Goal: Task Accomplishment & Management: Use online tool/utility

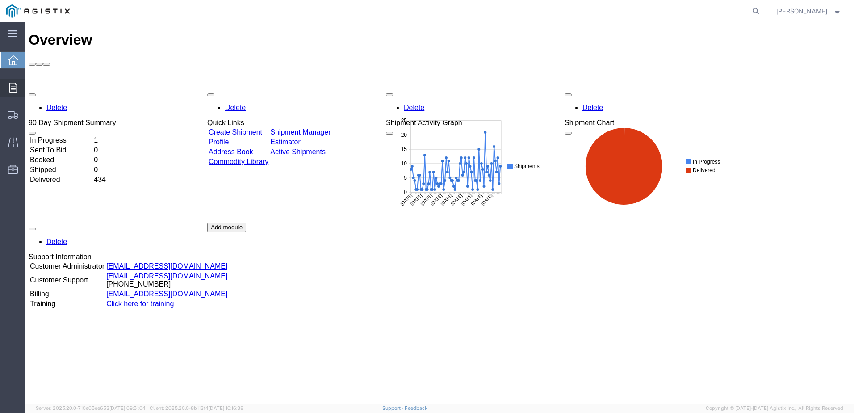
click at [27, 86] on span "Orders" at bounding box center [28, 88] width 6 height 18
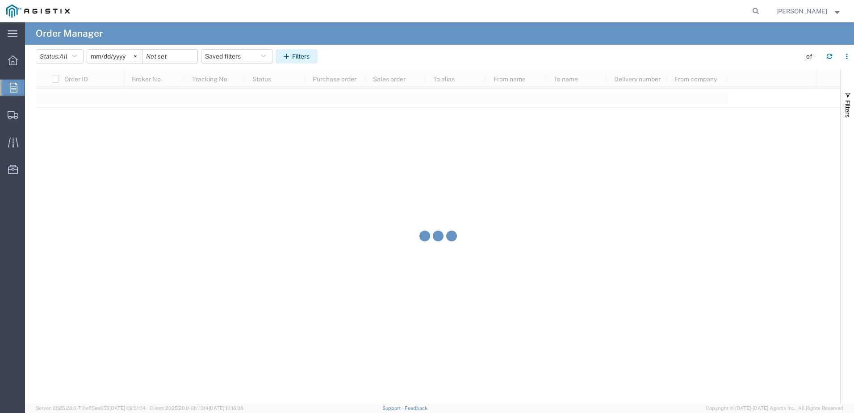
click at [288, 59] on icon "button" at bounding box center [288, 56] width 8 height 6
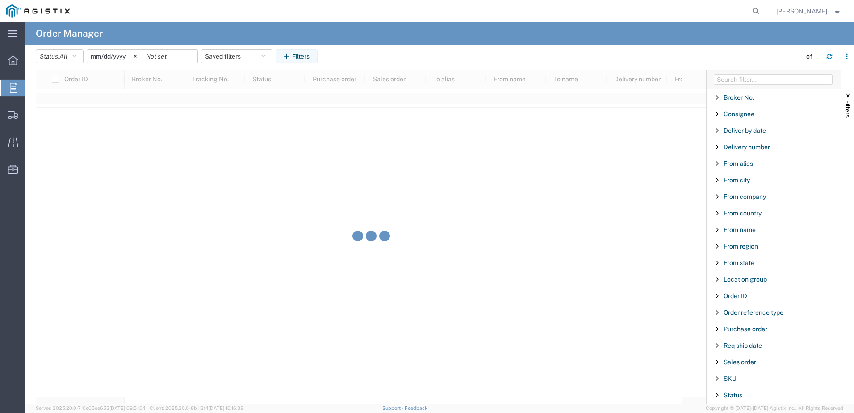
click at [750, 327] on span "Purchase order" at bounding box center [746, 328] width 44 height 7
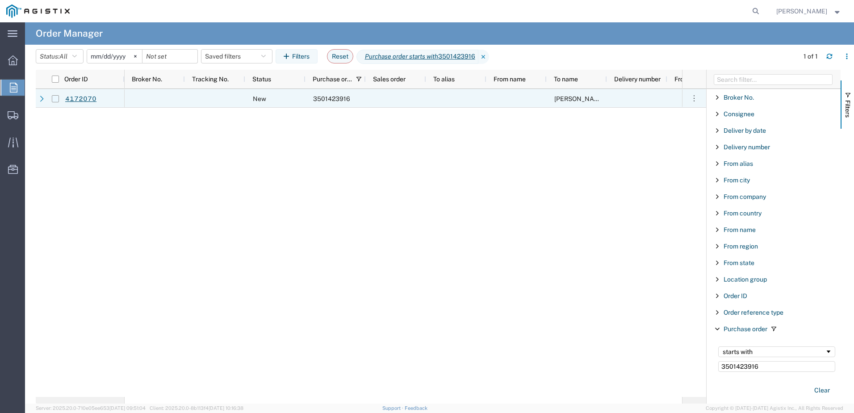
type input "3501423916"
click at [59, 99] on input "Press Space to toggle row selection (unchecked)" at bounding box center [55, 98] width 7 height 7
checkbox input "true"
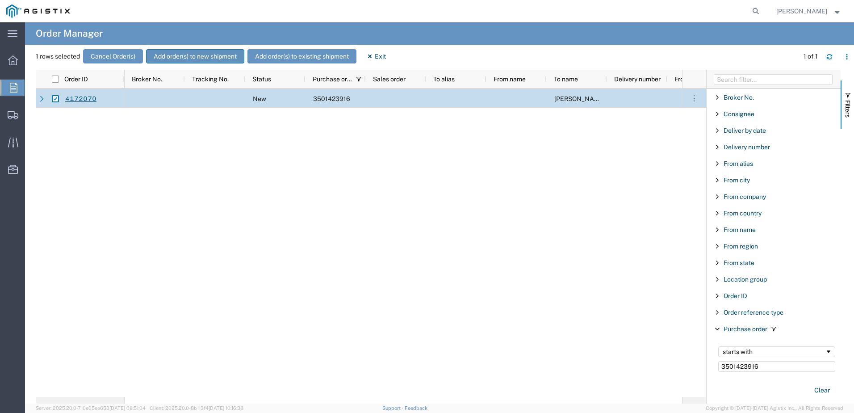
click at [174, 56] on button "Add order(s) to new shipment" at bounding box center [195, 56] width 98 height 14
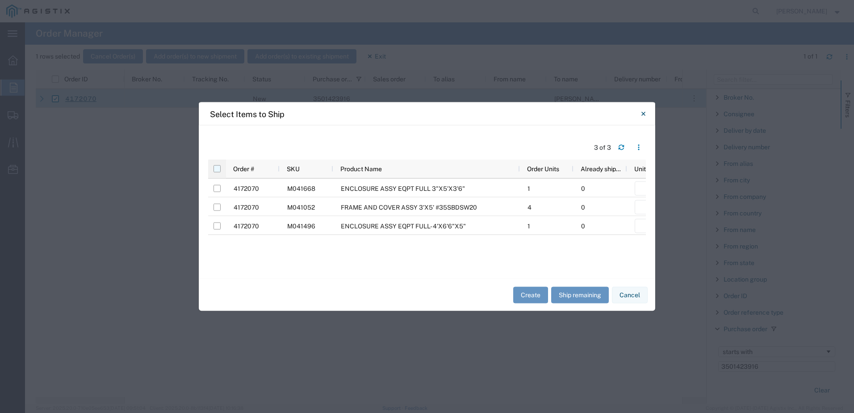
click at [219, 169] on input "checkbox" at bounding box center [217, 168] width 7 height 7
checkbox input "true"
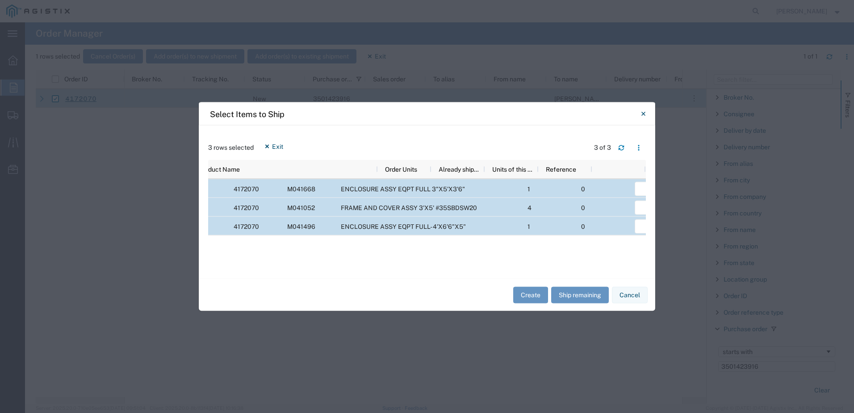
scroll to position [0, 142]
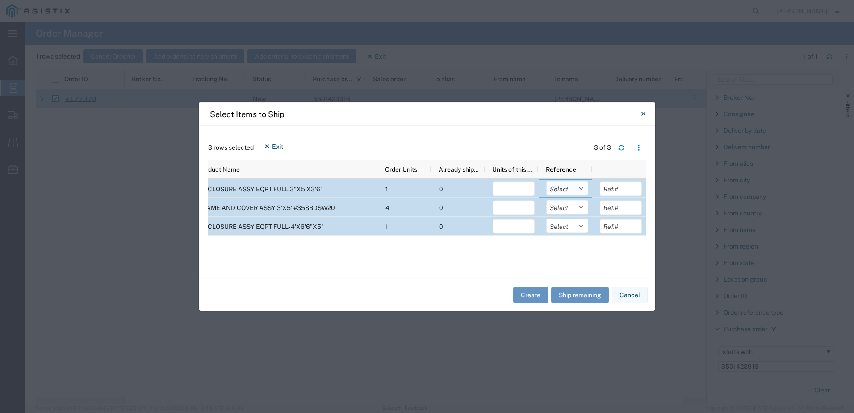
click at [565, 188] on select "Select Purchase Order Delivery Number" at bounding box center [568, 188] width 42 height 14
select select "PURCHORD"
click at [547, 181] on select "Select Purchase Order Delivery Number" at bounding box center [568, 188] width 42 height 14
click at [568, 205] on select "Select Purchase Order Delivery Number" at bounding box center [568, 207] width 42 height 14
select select "PURCHORD"
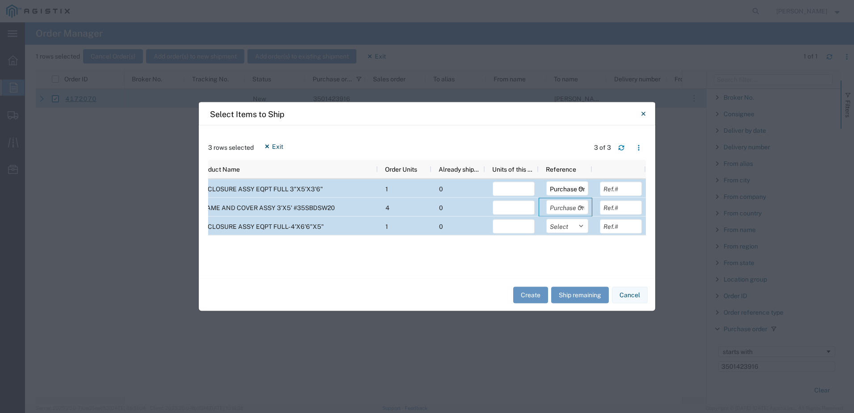
click at [547, 200] on select "Select Purchase Order Delivery Number" at bounding box center [568, 207] width 42 height 14
click at [563, 223] on select "Select Purchase Order Delivery Number" at bounding box center [568, 226] width 42 height 14
select select "PURCHORD"
click at [547, 219] on select "Select Purchase Order Delivery Number" at bounding box center [568, 226] width 42 height 14
click at [573, 294] on button "Ship remaining" at bounding box center [580, 294] width 58 height 17
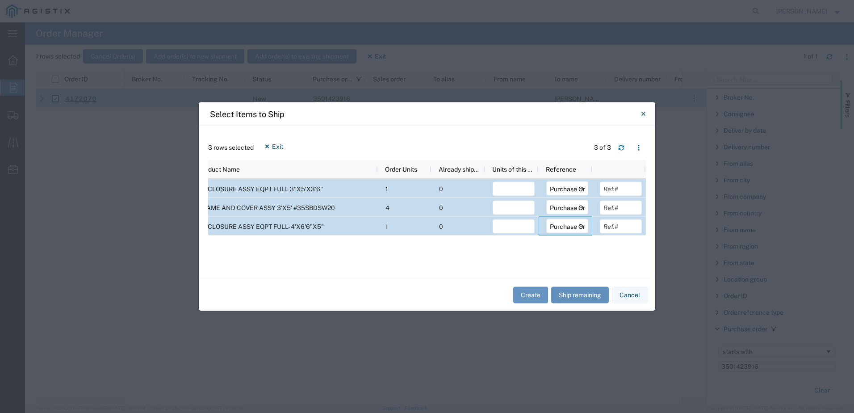
type input "1"
type input "4"
type input "1"
click at [531, 292] on button "Create" at bounding box center [530, 294] width 35 height 17
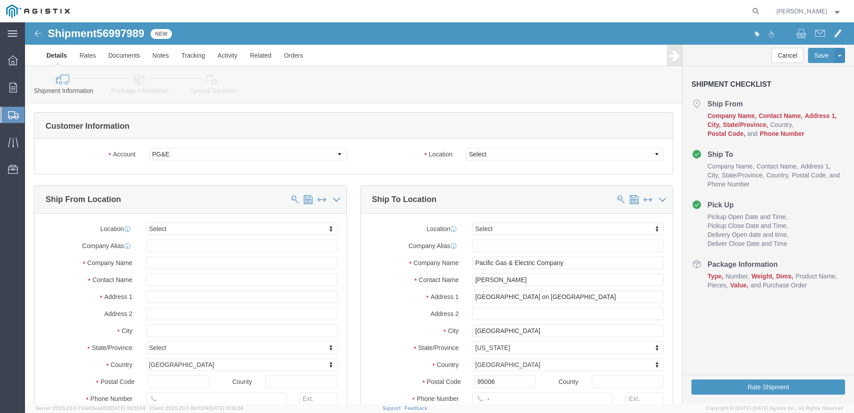
select select
click select "Select All Others [GEOGRAPHIC_DATA] [GEOGRAPHIC_DATA] [GEOGRAPHIC_DATA] [GEOGRA…"
select select "23082"
click select "Select All Others [GEOGRAPHIC_DATA] [GEOGRAPHIC_DATA] [GEOGRAPHIC_DATA] [GEOGRA…"
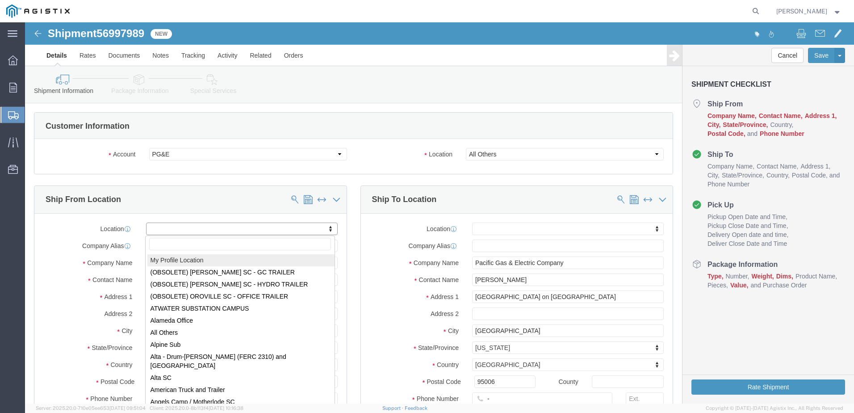
select select "MYPROFILE"
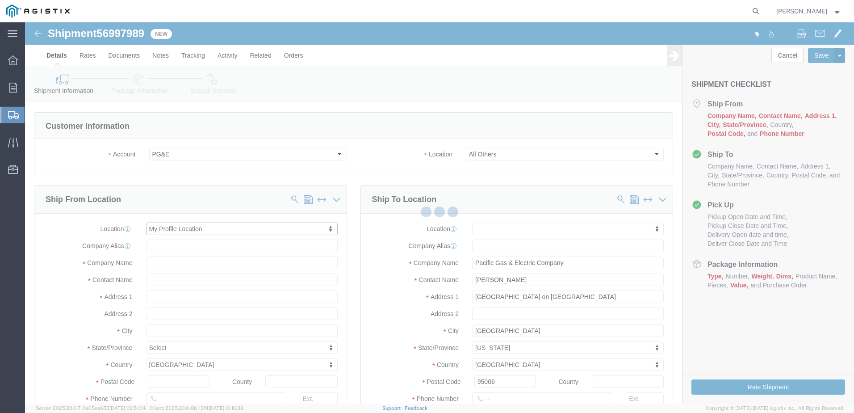
select select "CA"
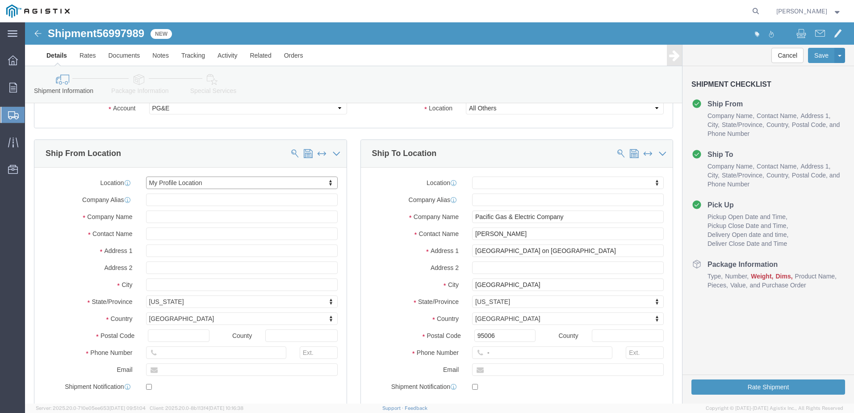
scroll to position [223, 0]
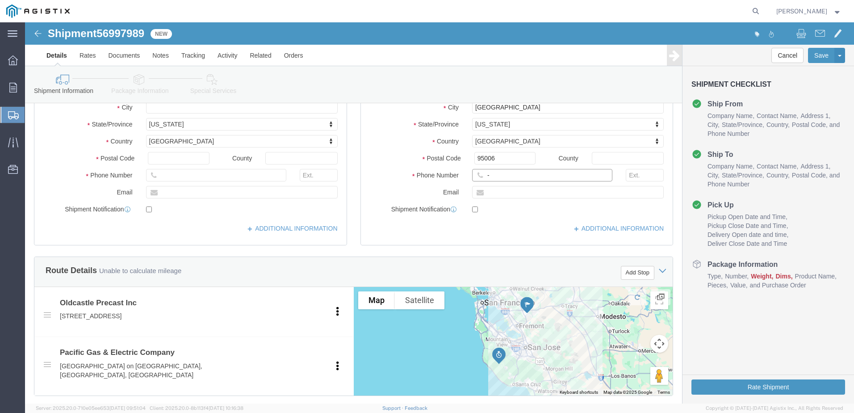
click input "-"
type input "9257852597"
click div "Route Details Unable to calculate mileage Add Stop"
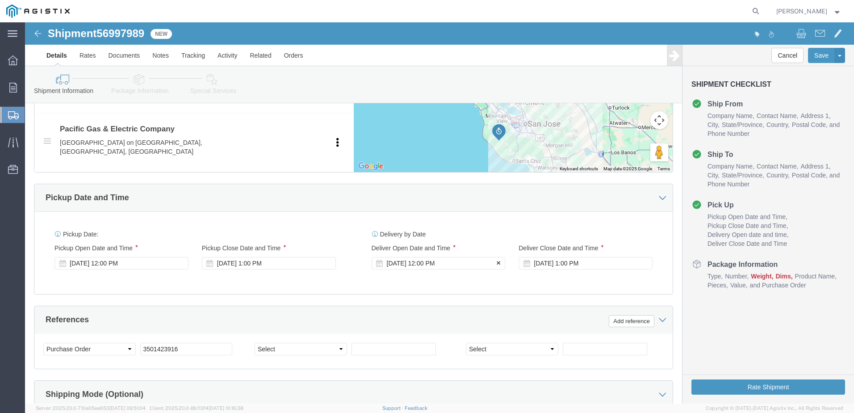
click div "[DATE] 12:00 PM"
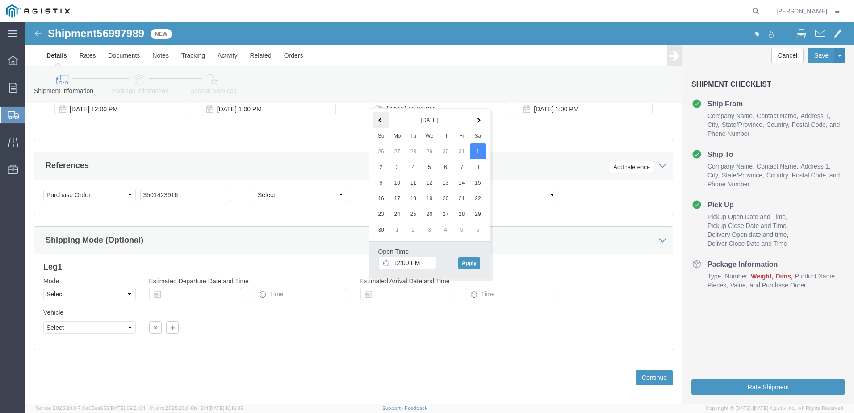
click span
click button "Apply"
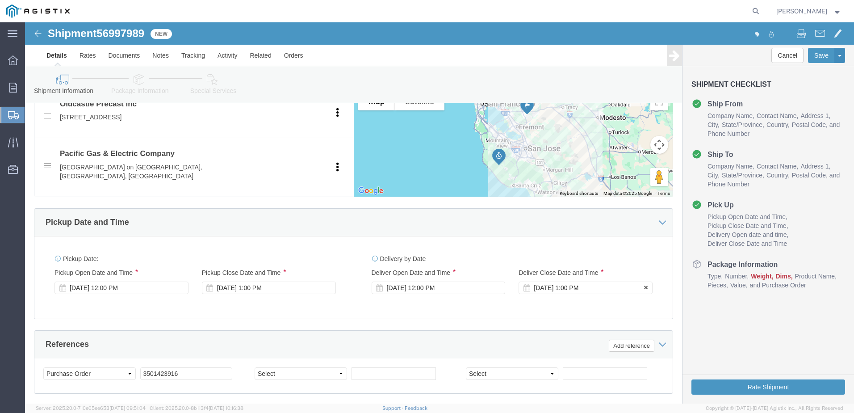
click div "[DATE] 1:00 PM"
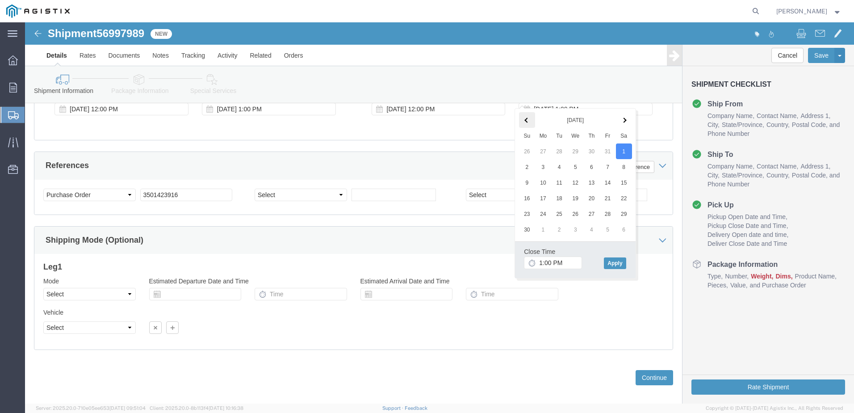
click th
click button "Apply"
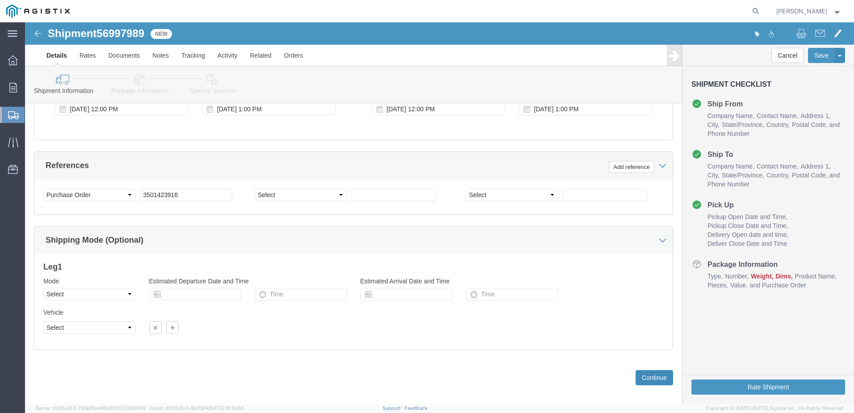
click button "Continue"
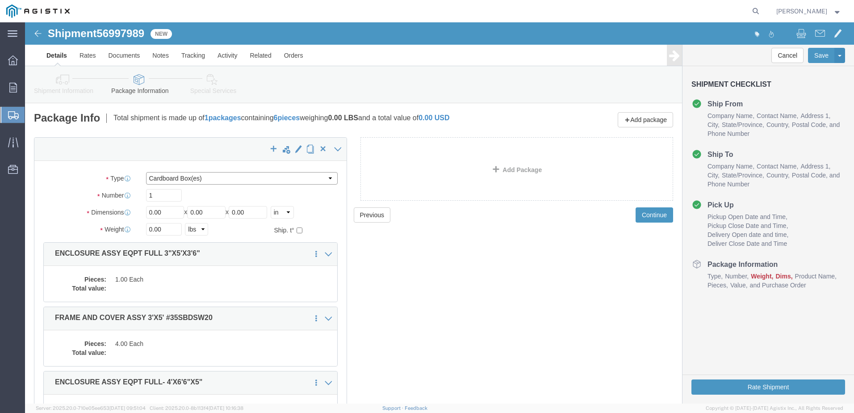
click select "Select Bulk Bundle(s) Cardboard Box(es) Carton(s) Crate(s) Drum(s) (Fiberboard)…"
select select "YRPK"
click select "Select Bulk Bundle(s) Cardboard Box(es) Carton(s) Crate(s) Drum(s) (Fiberboard)…"
click input "0.00"
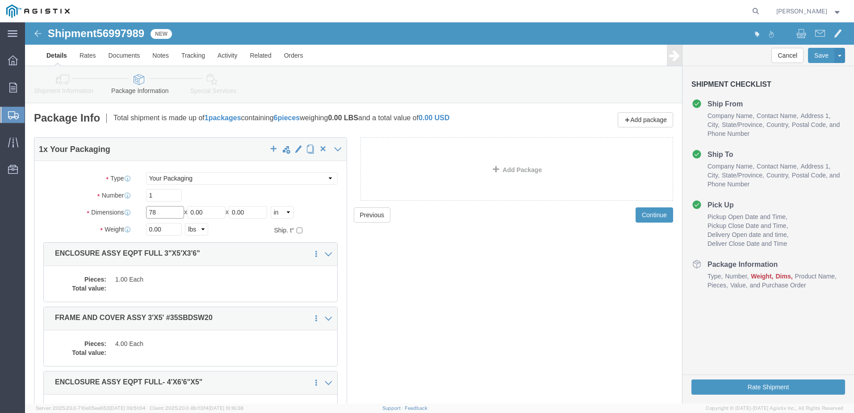
type input "78"
type input "48"
type input "60"
click input "0.00"
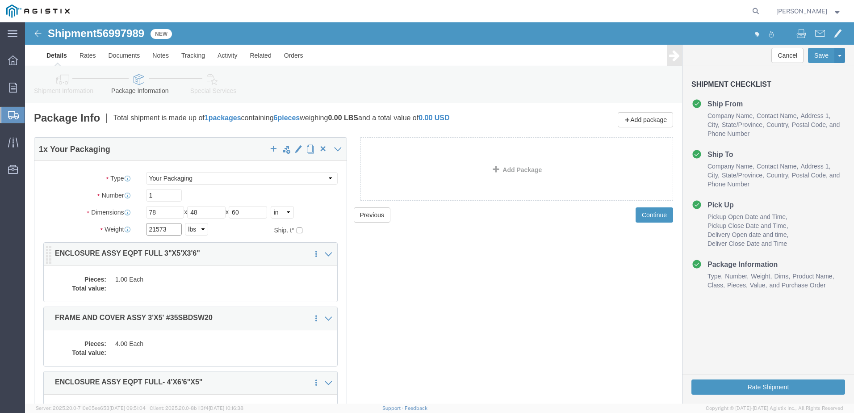
type input "21573"
click dd
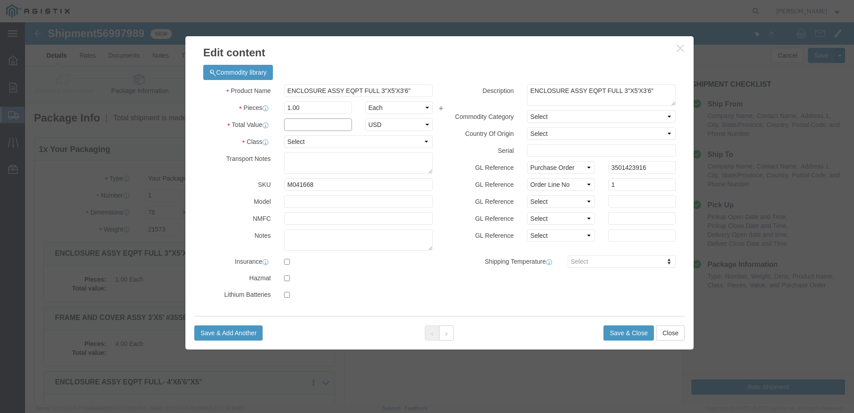
click input "text"
type input "1"
click select "Select 50 55 60 65 70 85 92.5 100 125 175 250 300 400"
select select "55"
click select "Select 50 55 60 65 70 85 92.5 100 125 175 250 300 400"
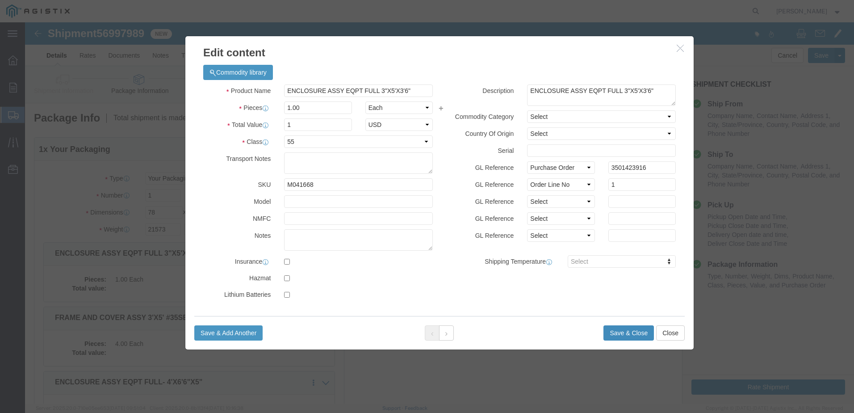
click button "Save & Close"
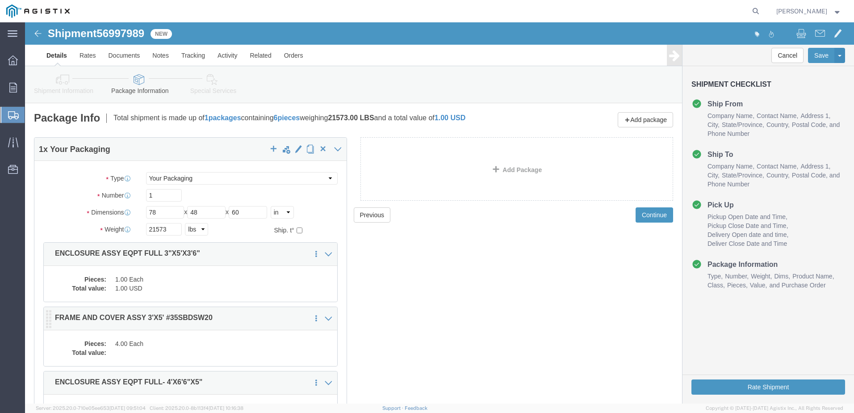
click dd "4.00 Each"
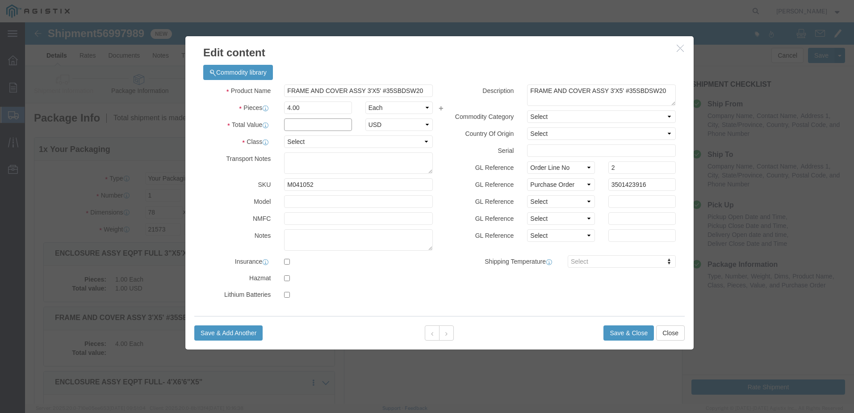
click input "text"
type input "1"
click select "Select 50 55 60 65 70 85 92.5 100 125 175 250 300 400"
select select "55"
click select "Select 50 55 60 65 70 85 92.5 100 125 175 250 300 400"
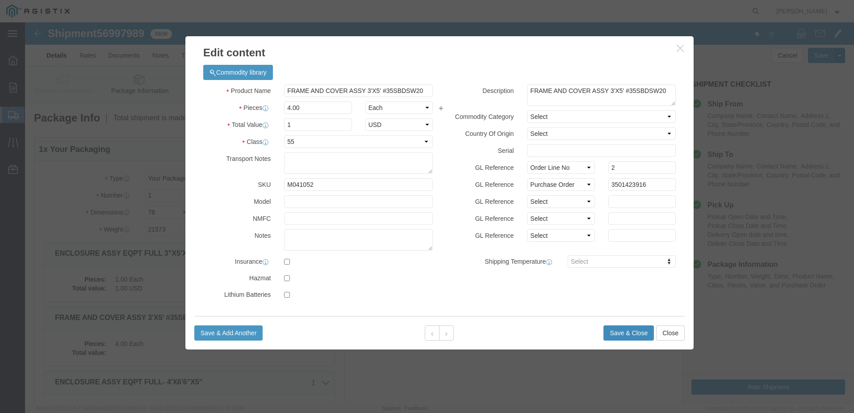
click button "Save & Close"
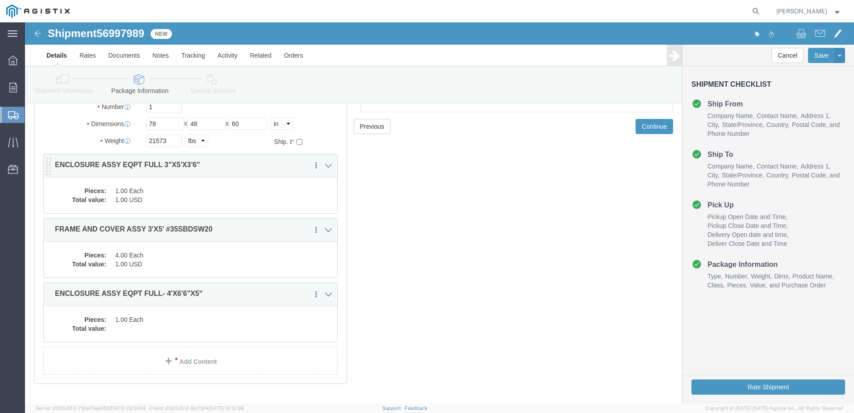
scroll to position [89, 0]
click dd "1.00 Each"
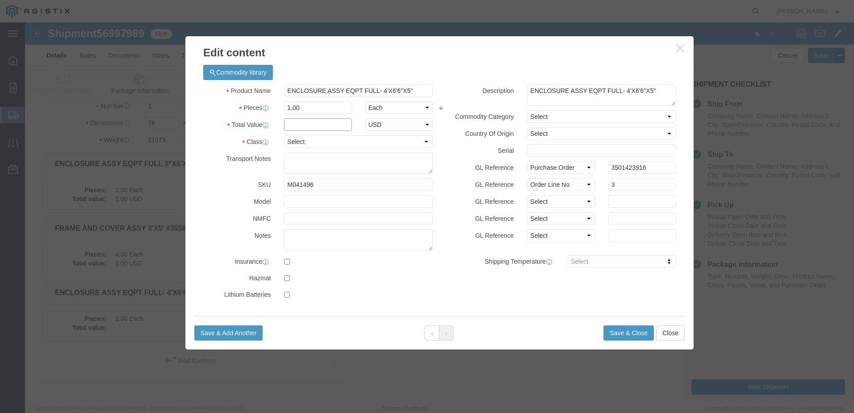
click input "text"
type input "1.00"
click select "Select 50 55 60 65 70 85 92.5 100 125 175 250 300 400"
select select "55"
click select "Select 50 55 60 65 70 85 92.5 100 125 175 250 300 400"
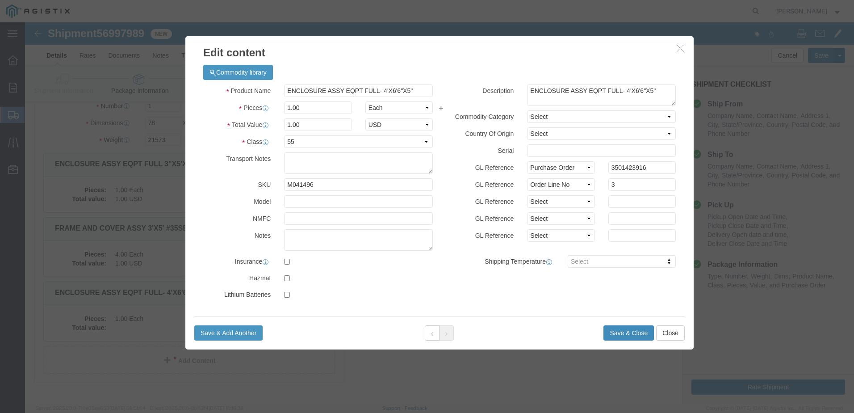
click button "Save & Close"
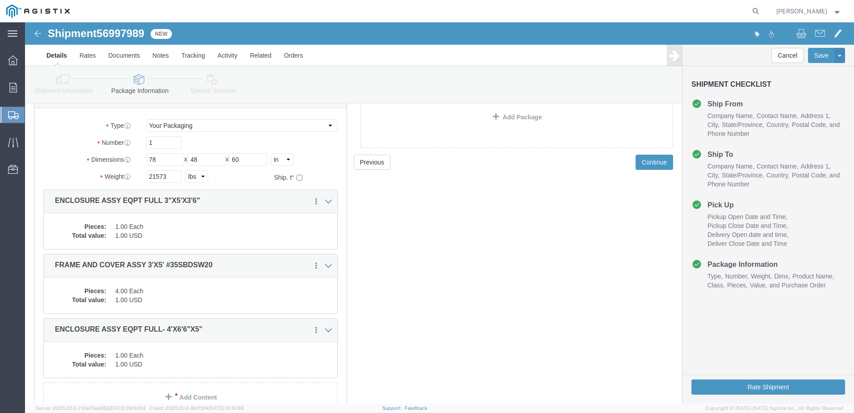
scroll to position [107, 0]
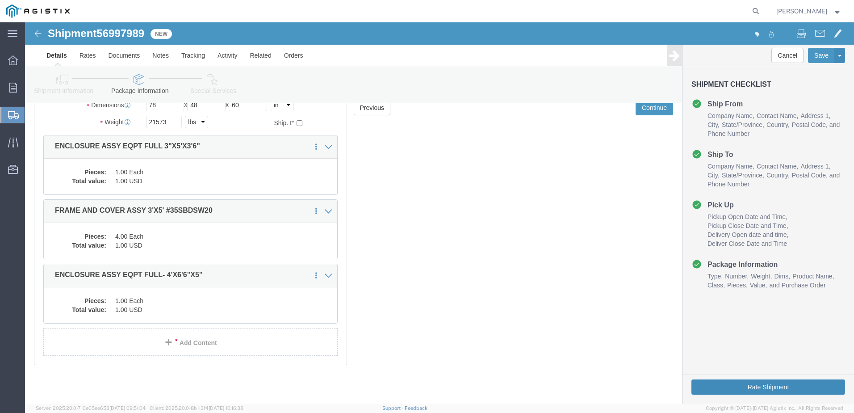
click button "Rate Shipment"
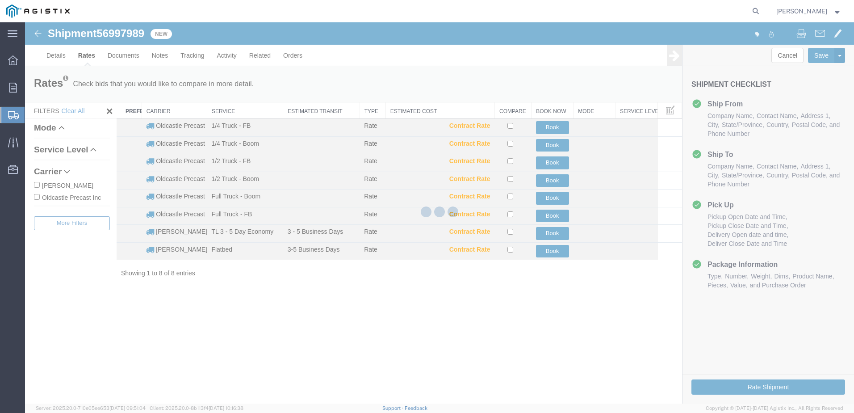
scroll to position [0, 0]
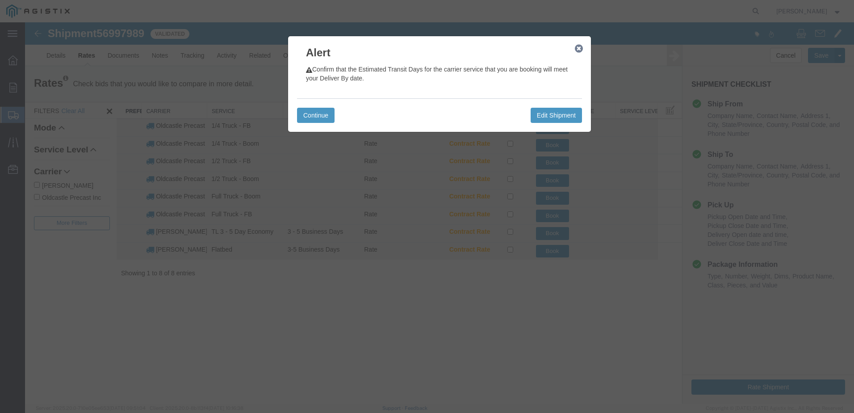
click at [581, 51] on icon "button" at bounding box center [579, 48] width 8 height 7
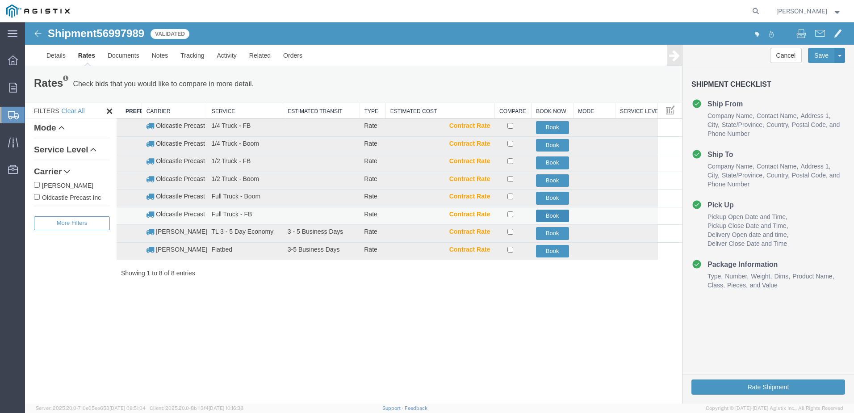
click at [551, 214] on button "Book" at bounding box center [552, 216] width 33 height 13
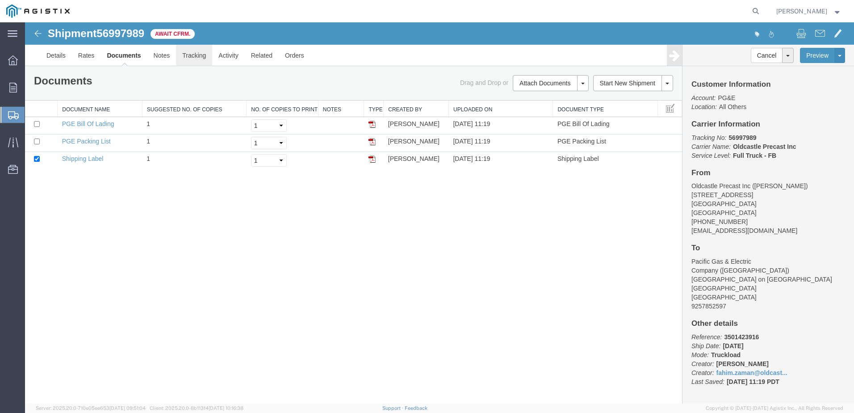
click at [206, 57] on link "Tracking" at bounding box center [194, 55] width 36 height 21
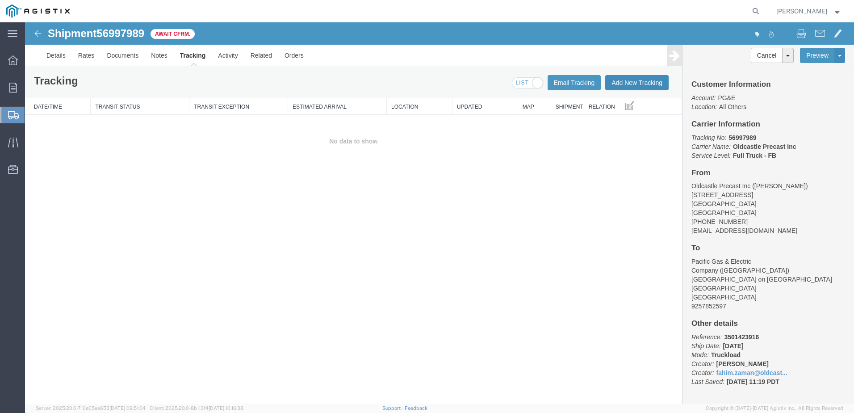
click at [631, 81] on button "Add New Tracking" at bounding box center [636, 82] width 63 height 15
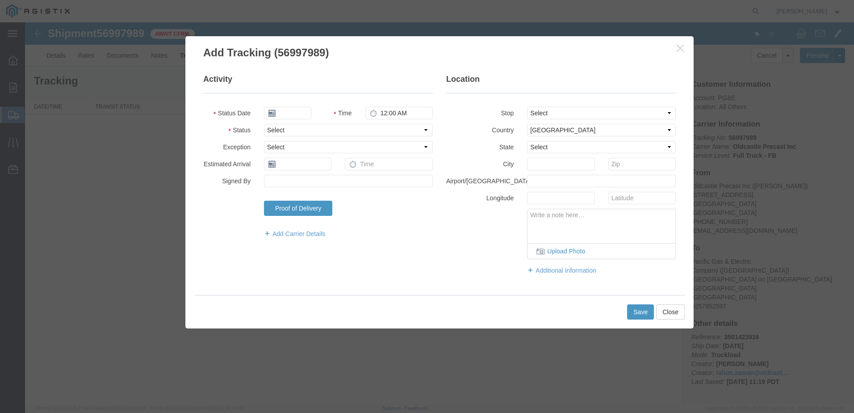
type input "[DATE]"
type input "12:00 PM"
click at [317, 128] on select "Select Arrival Notice Available Arrival Notice Imported Arrive at Delivery Loca…" at bounding box center [348, 130] width 169 height 13
select select "DELIVRED"
click at [264, 124] on select "Select Arrival Notice Available Arrival Notice Imported Arrive at Delivery Loca…" at bounding box center [348, 130] width 169 height 13
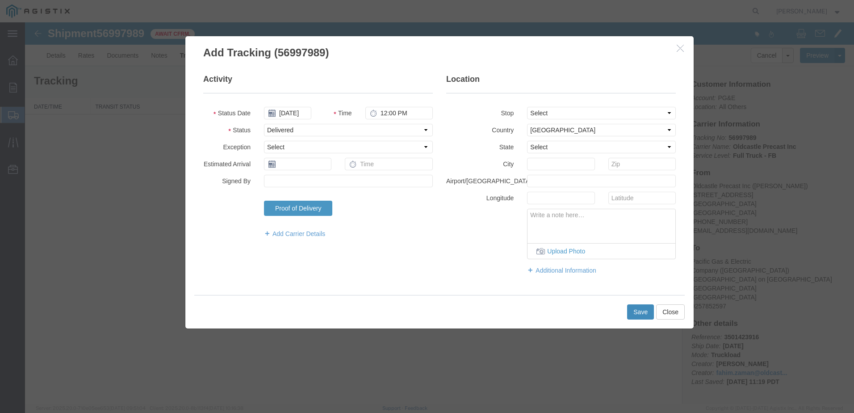
click at [639, 312] on button "Save" at bounding box center [640, 311] width 27 height 15
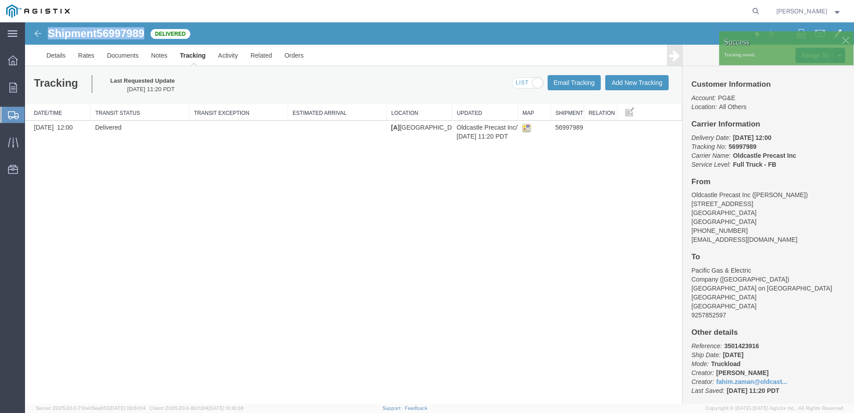
drag, startPoint x: 146, startPoint y: 32, endPoint x: 48, endPoint y: 31, distance: 98.3
click at [48, 31] on h1 "Shipment 56997989" at bounding box center [96, 34] width 97 height 12
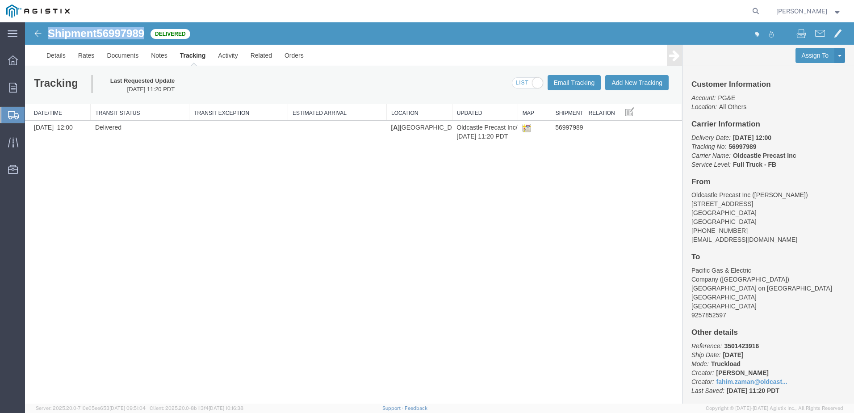
copy h1 "Shipment 56997989"
